Goal: Information Seeking & Learning: Learn about a topic

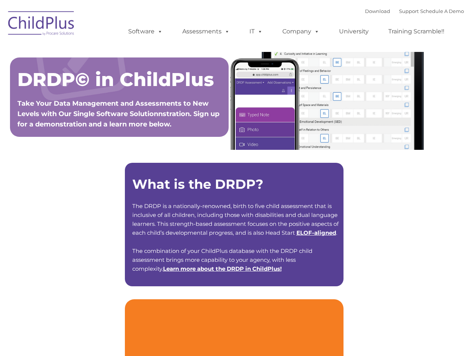
type input ""
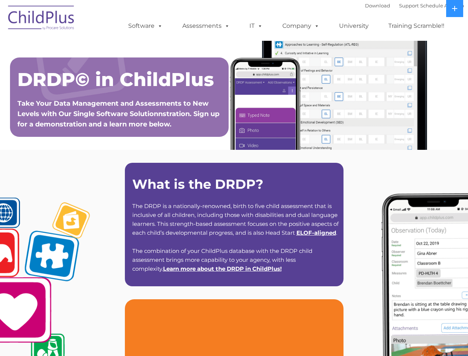
click at [234, 178] on strong "What is the DRDP?" at bounding box center [197, 184] width 131 height 16
click at [159, 26] on span at bounding box center [158, 25] width 8 height 7
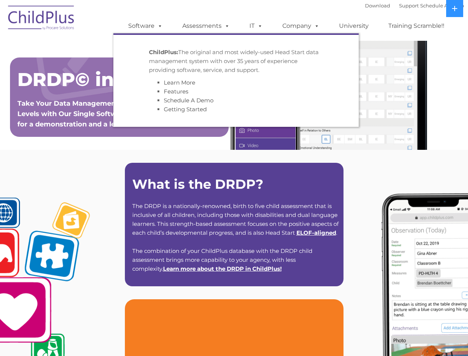
click at [226, 26] on span at bounding box center [225, 25] width 8 height 7
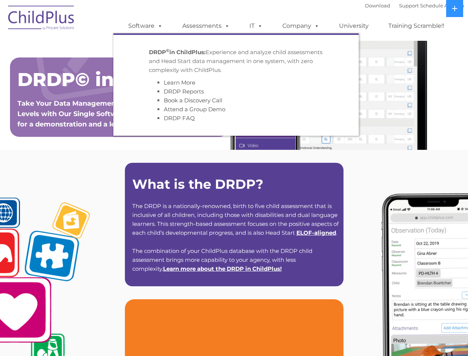
click at [256, 26] on span at bounding box center [258, 25] width 8 height 7
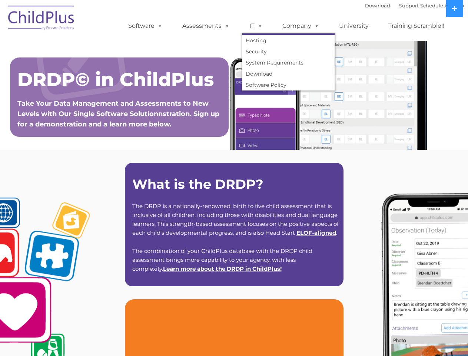
click at [258, 26] on span at bounding box center [258, 25] width 8 height 7
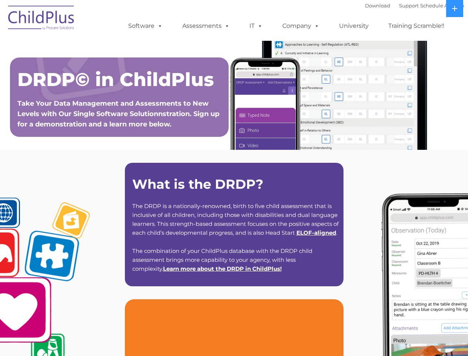
click at [300, 26] on link "Company" at bounding box center [301, 26] width 52 height 15
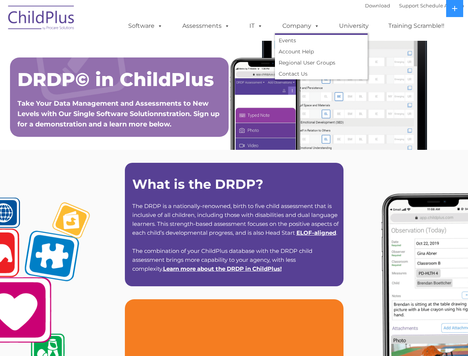
click at [315, 26] on span at bounding box center [315, 25] width 8 height 7
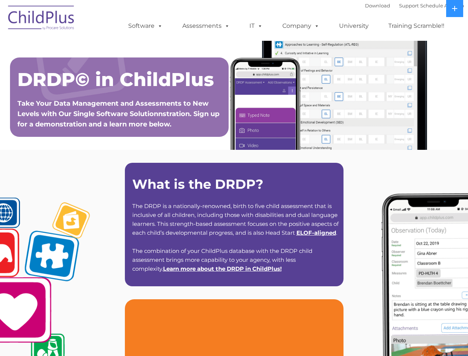
click at [454, 9] on icon at bounding box center [454, 8] width 5 height 5
